Goal: Task Accomplishment & Management: Manage account settings

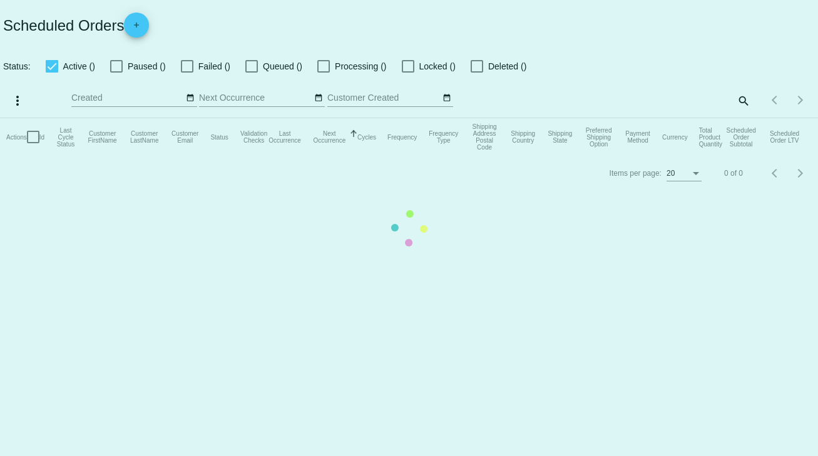
checkbox input "true"
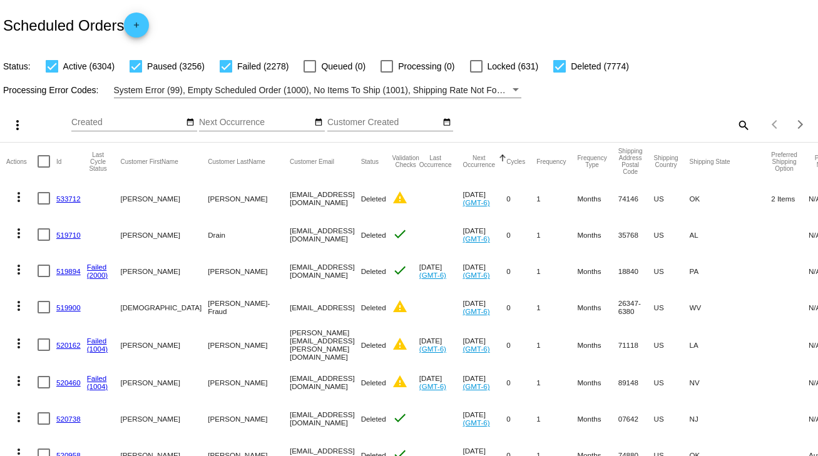
click at [738, 125] on mat-icon "search" at bounding box center [742, 124] width 15 height 19
click at [610, 118] on input "Search" at bounding box center [648, 123] width 204 height 10
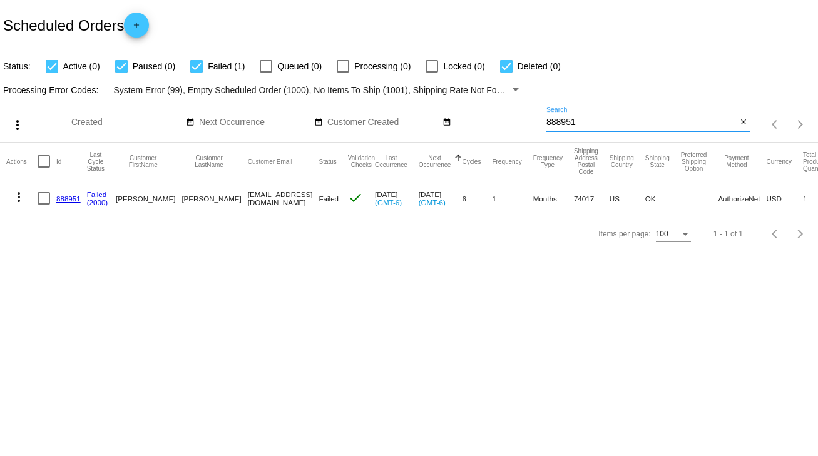
type input "888951"
click at [67, 196] on link "888951" at bounding box center [68, 199] width 24 height 8
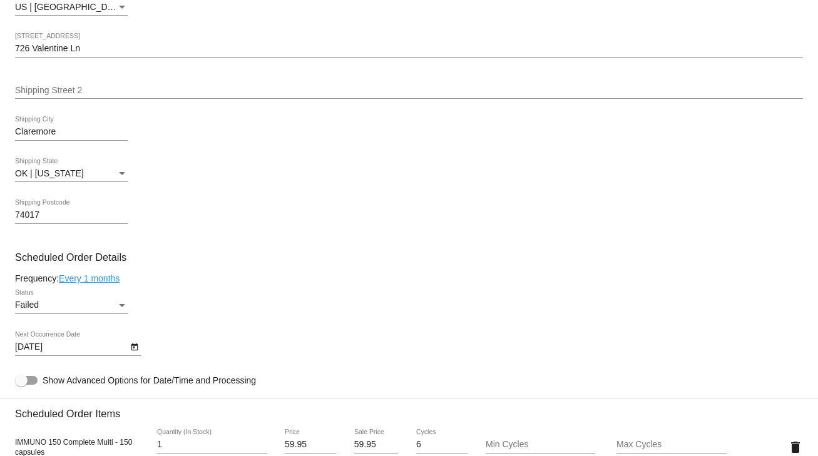
scroll to position [551, 0]
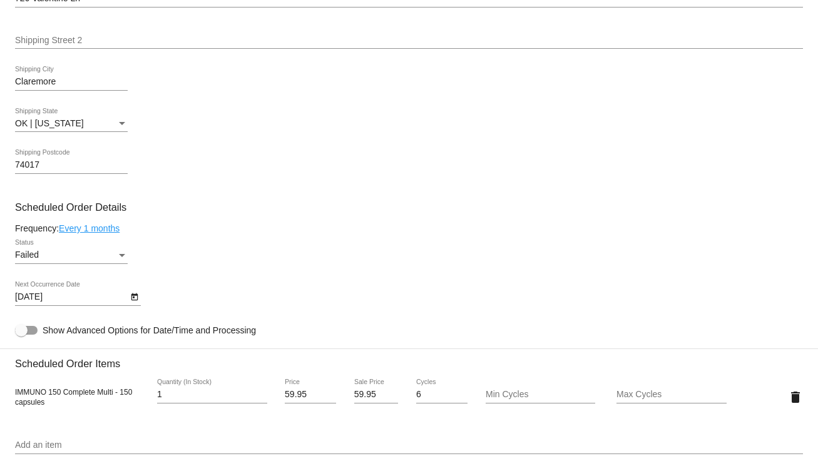
click at [77, 264] on div "Failed Status" at bounding box center [71, 252] width 113 height 24
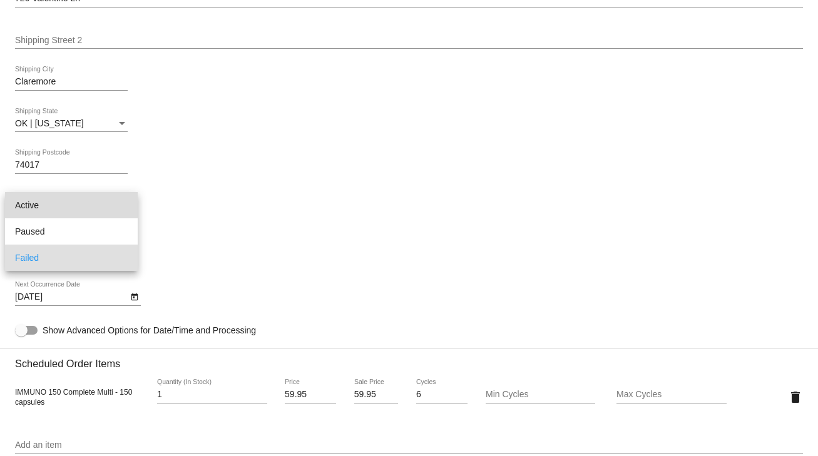
click at [29, 208] on span "Active" at bounding box center [71, 205] width 113 height 26
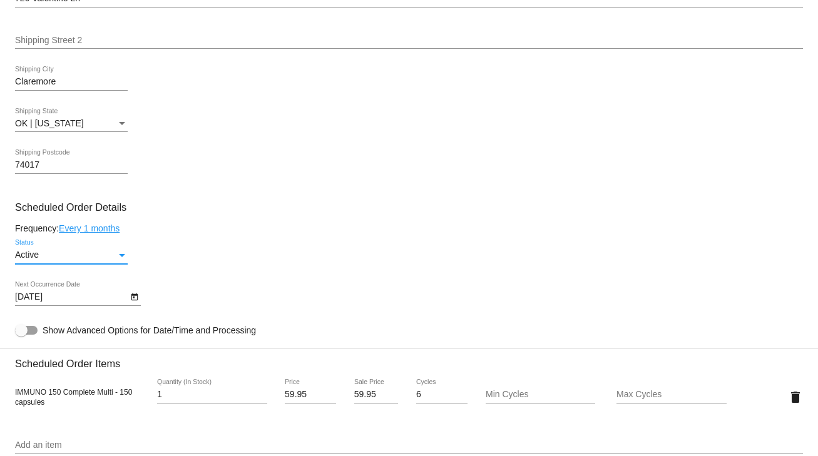
click at [130, 305] on icon "Open calendar" at bounding box center [134, 297] width 9 height 15
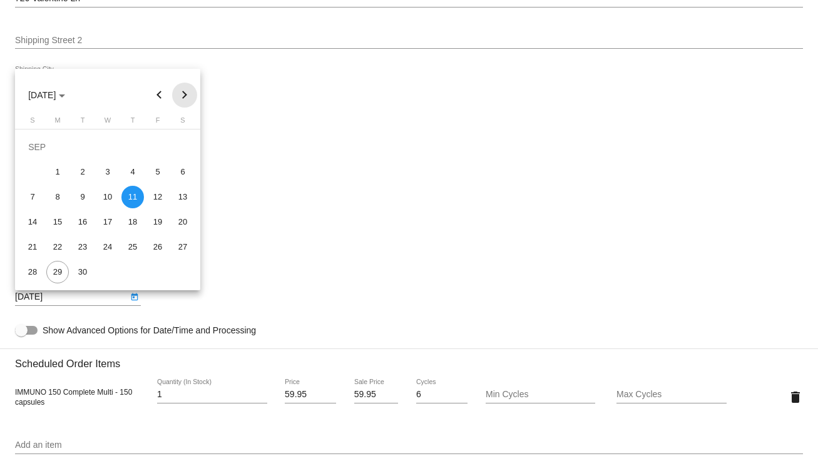
click at [182, 95] on button "Next month" at bounding box center [184, 95] width 25 height 25
click at [177, 169] on div "11" at bounding box center [182, 172] width 23 height 23
type input "10/11/2025"
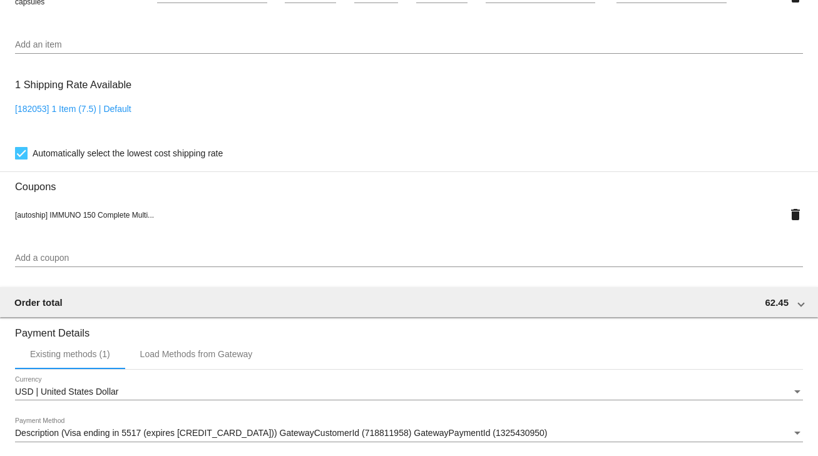
scroll to position [1135, 0]
